Goal: Transaction & Acquisition: Subscribe to service/newsletter

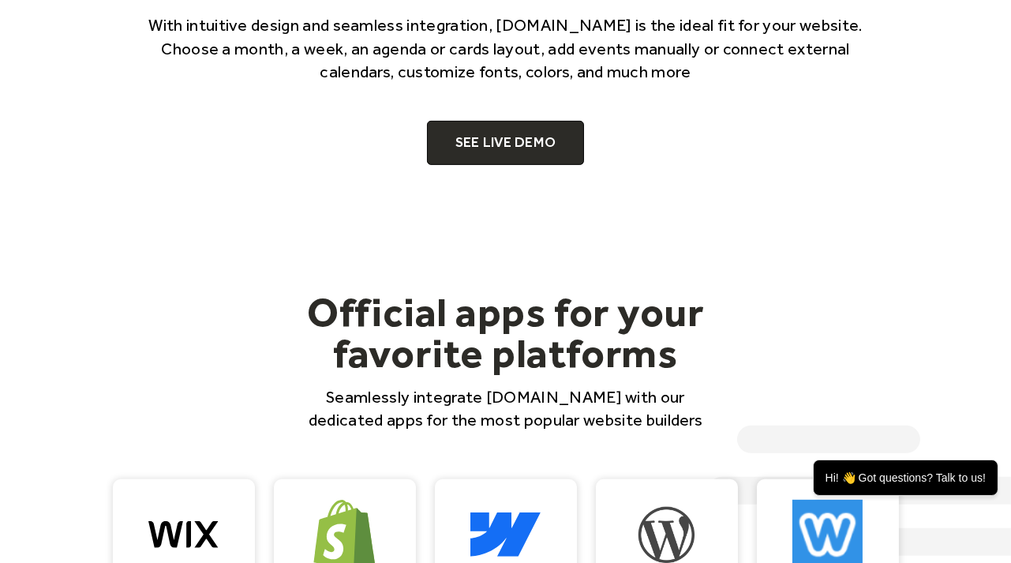
scroll to position [1053, 0]
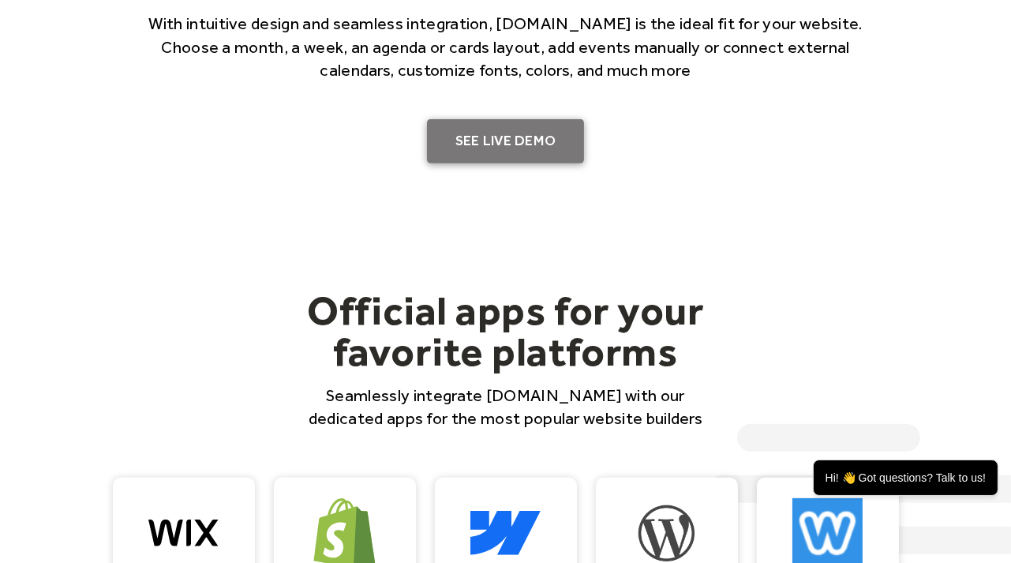
click at [532, 150] on link "SEE LIVE DEMO" at bounding box center [506, 141] width 158 height 44
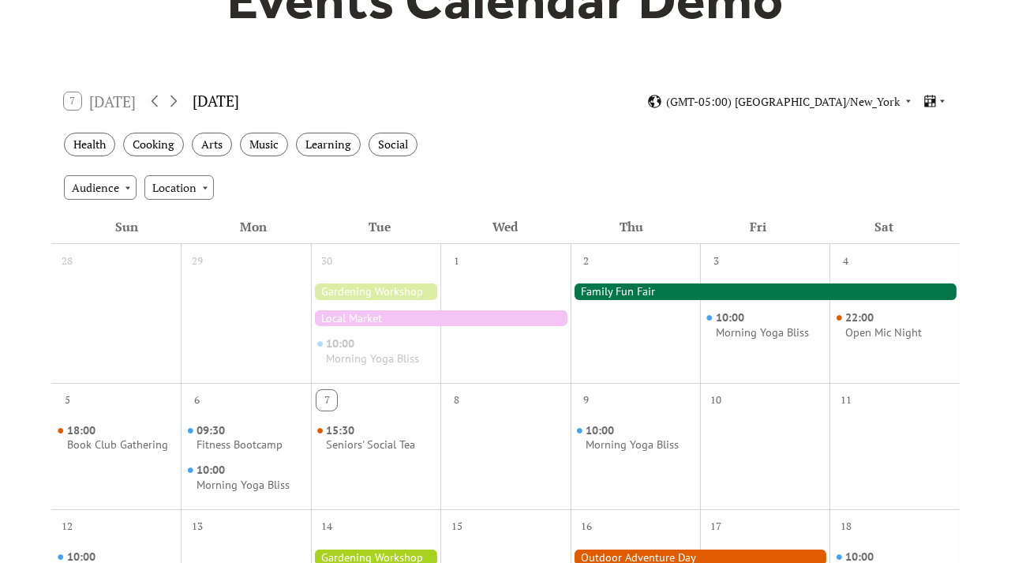
scroll to position [193, 0]
click at [171, 184] on div "Location" at bounding box center [178, 187] width 69 height 24
click at [116, 179] on div "Audience" at bounding box center [100, 187] width 73 height 24
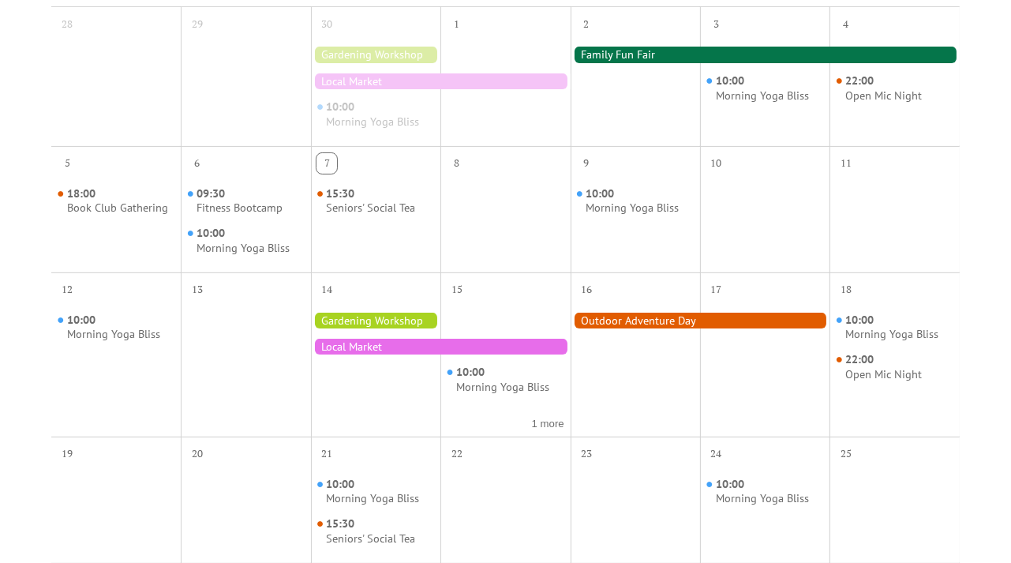
scroll to position [430, 0]
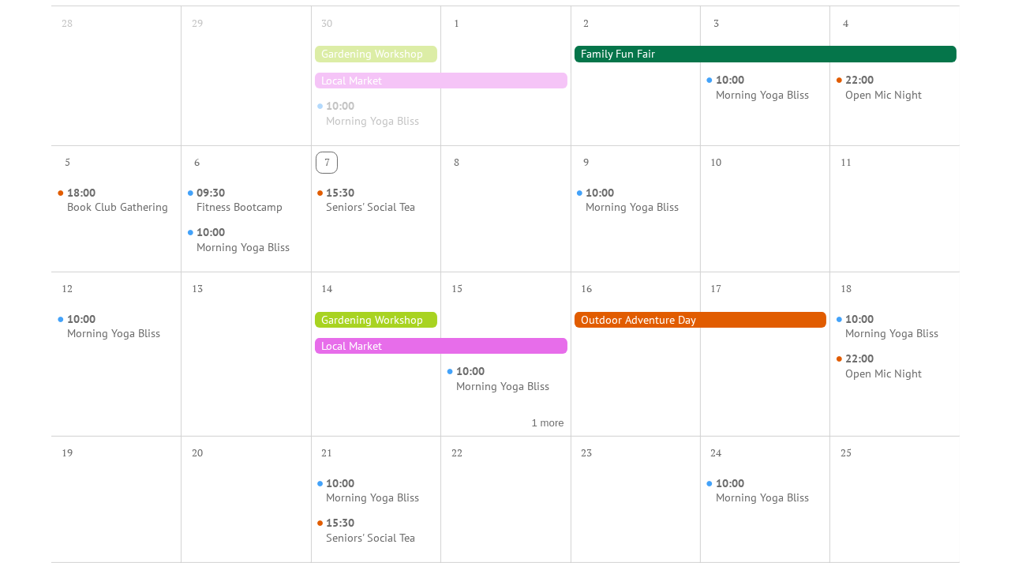
click at [377, 351] on div at bounding box center [441, 346] width 260 height 16
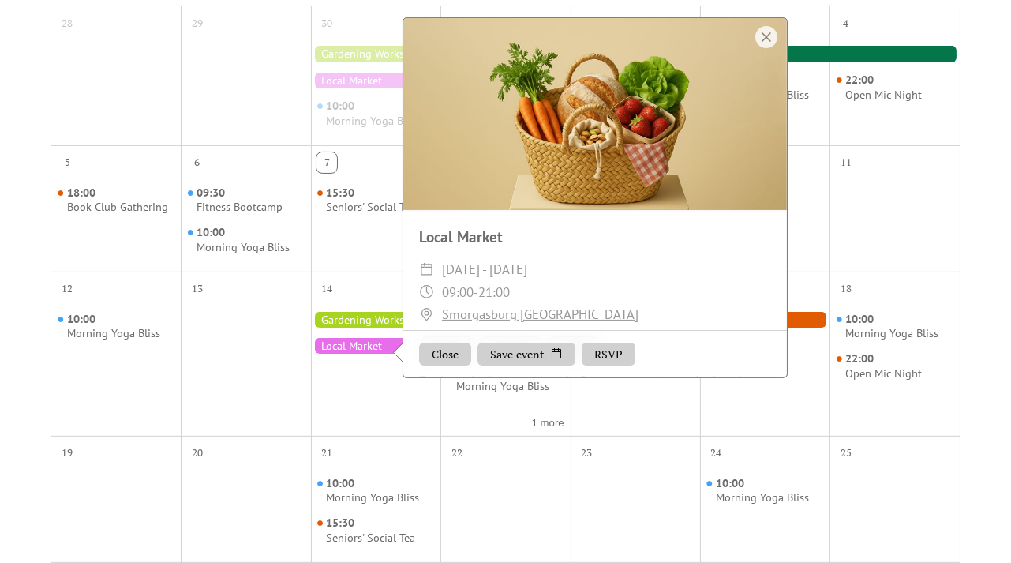
click at [600, 353] on button "RSVP" at bounding box center [608, 354] width 54 height 24
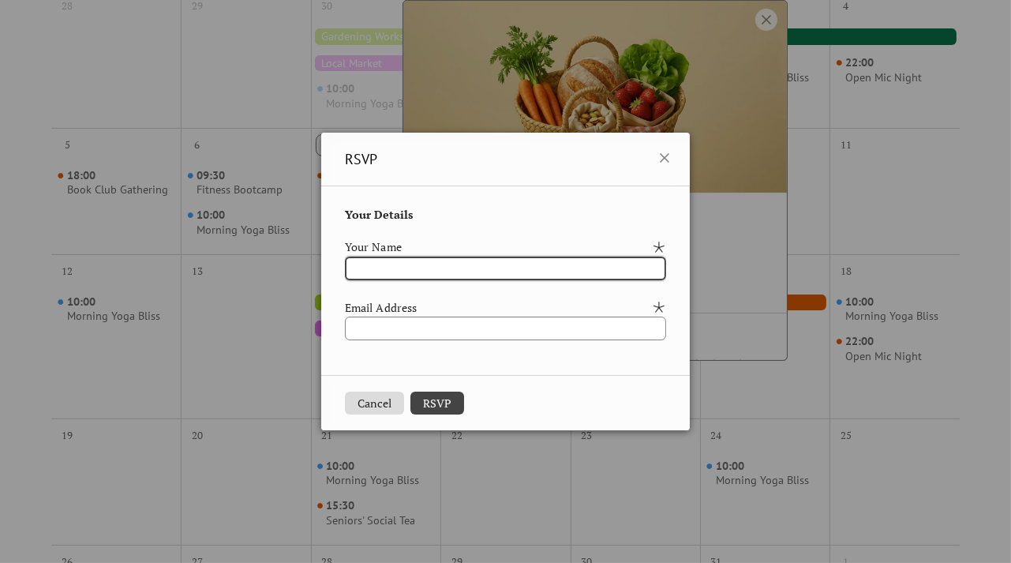
scroll to position [447, 0]
click at [362, 397] on button "Cancel" at bounding box center [374, 403] width 59 height 24
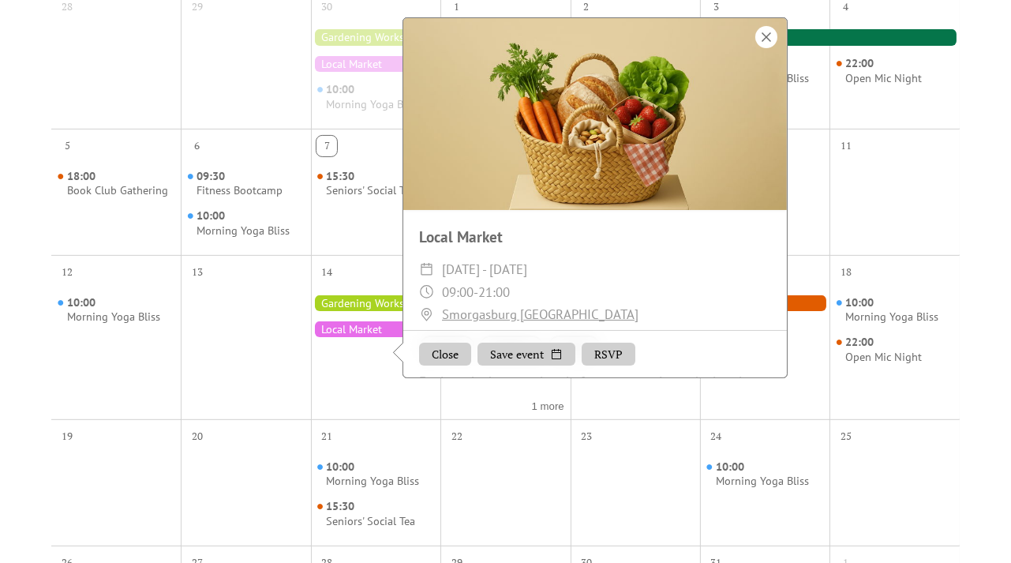
click at [760, 41] on div at bounding box center [766, 37] width 22 height 22
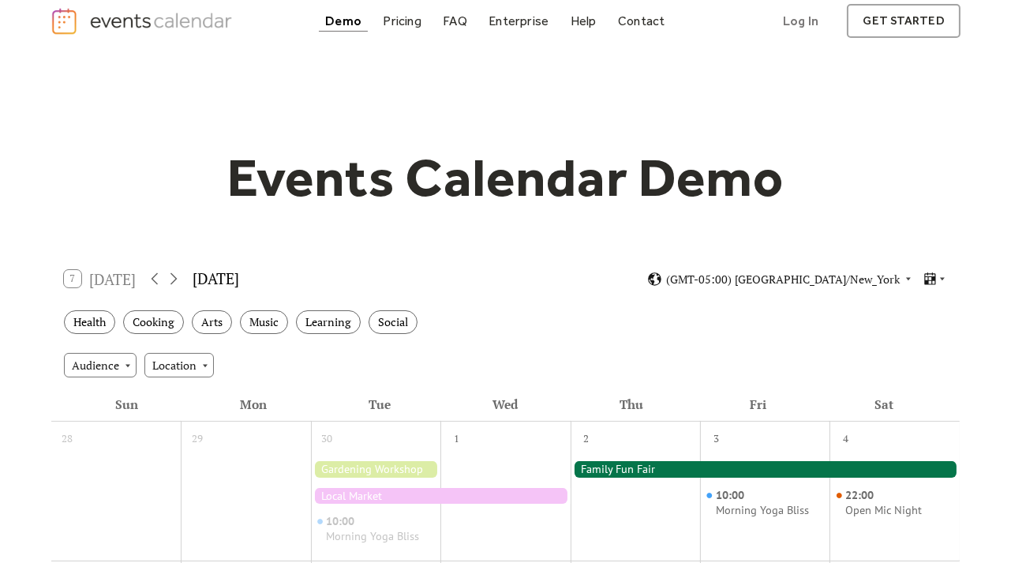
scroll to position [0, 0]
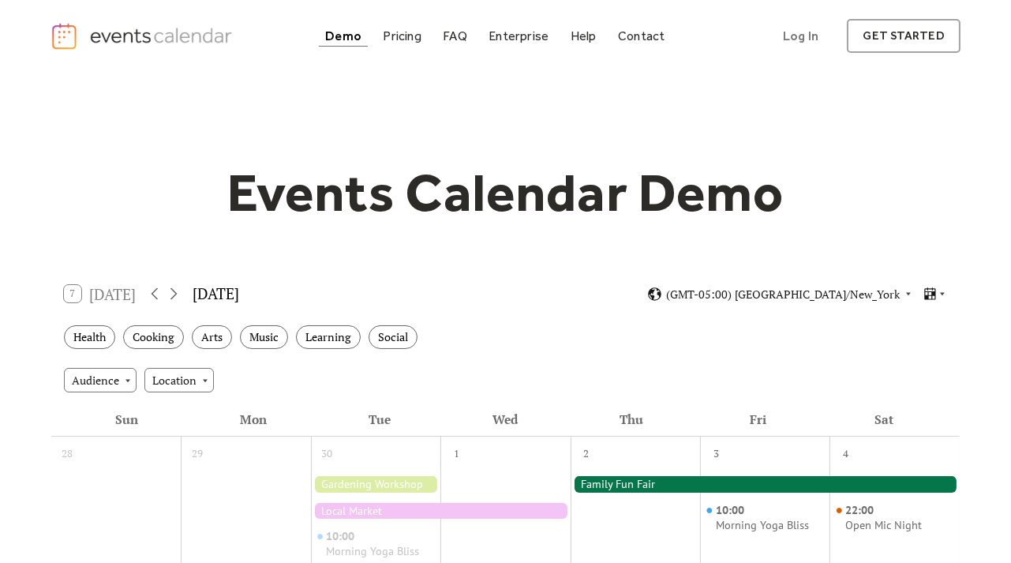
click at [70, 288] on div "7 Today" at bounding box center [100, 293] width 72 height 17
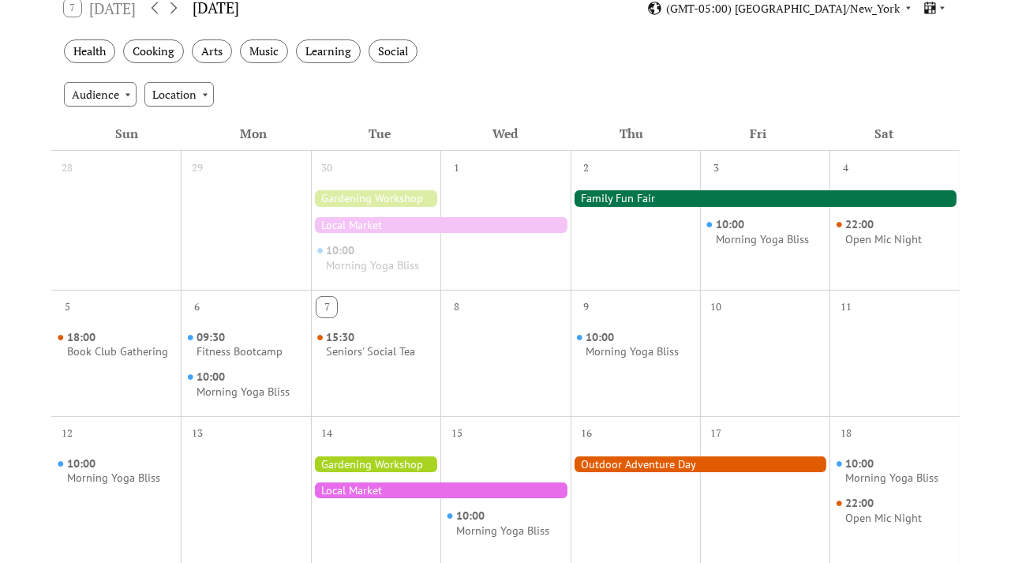
scroll to position [288, 0]
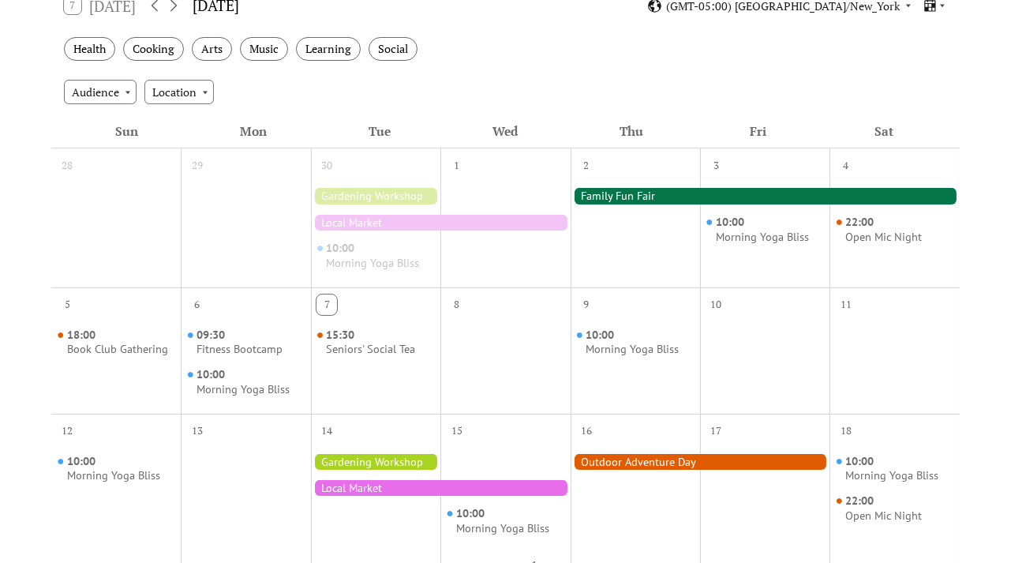
click at [454, 218] on div at bounding box center [441, 223] width 260 height 16
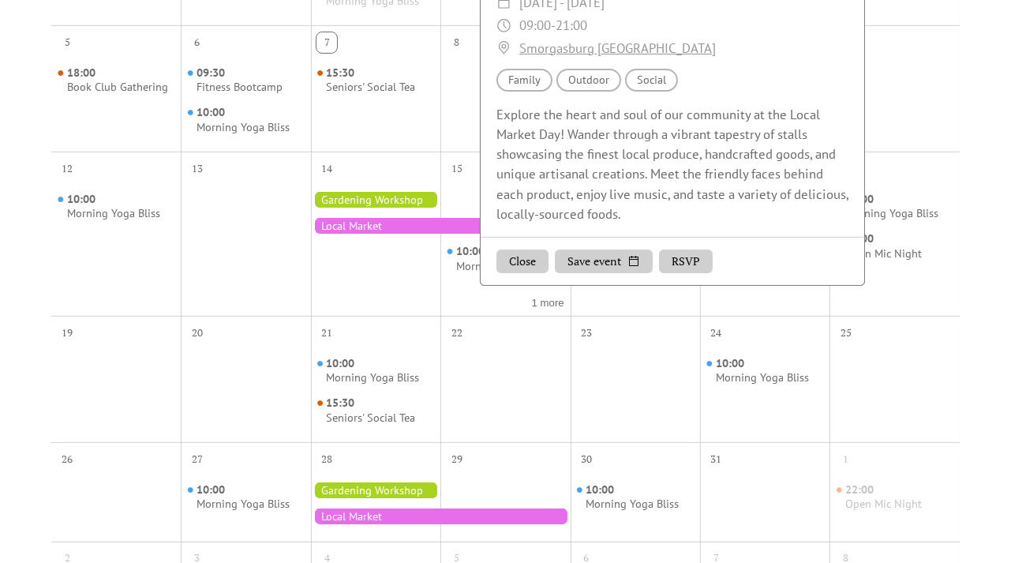
scroll to position [0, 0]
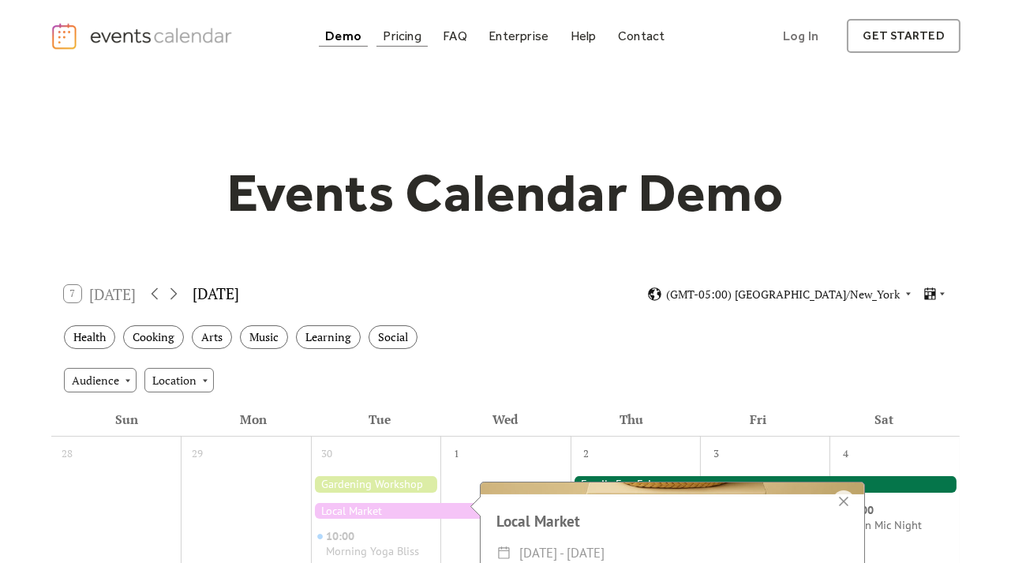
click at [420, 38] on div "Pricing" at bounding box center [402, 36] width 39 height 9
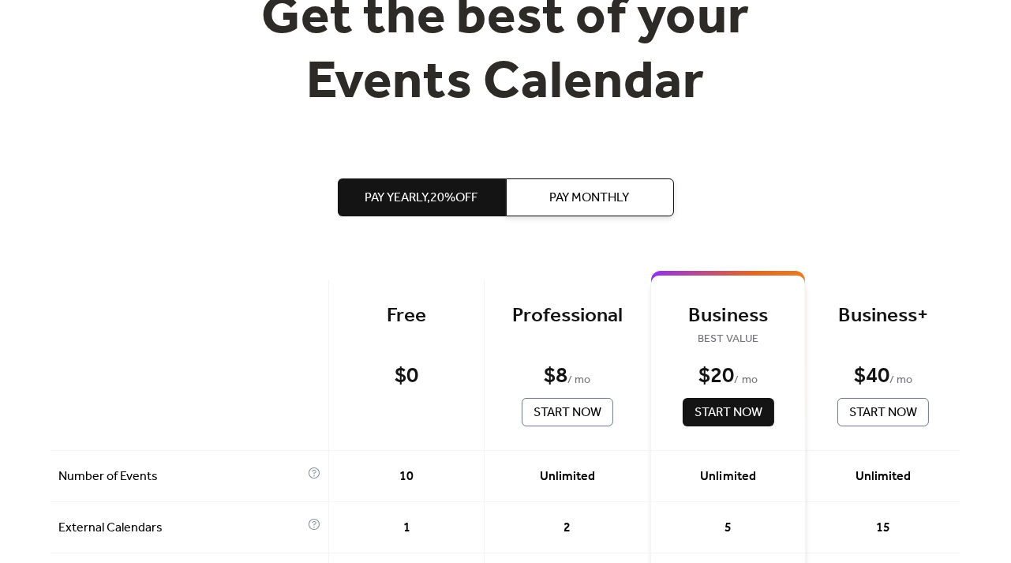
scroll to position [179, 0]
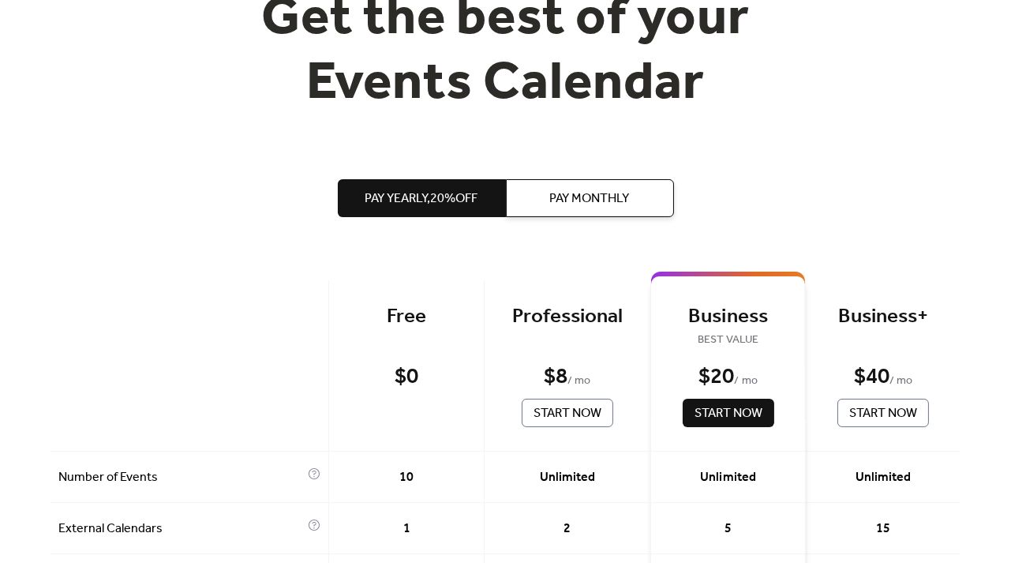
click at [548, 412] on span "Start Now" at bounding box center [567, 413] width 68 height 19
